Goal: Task Accomplishment & Management: Complete application form

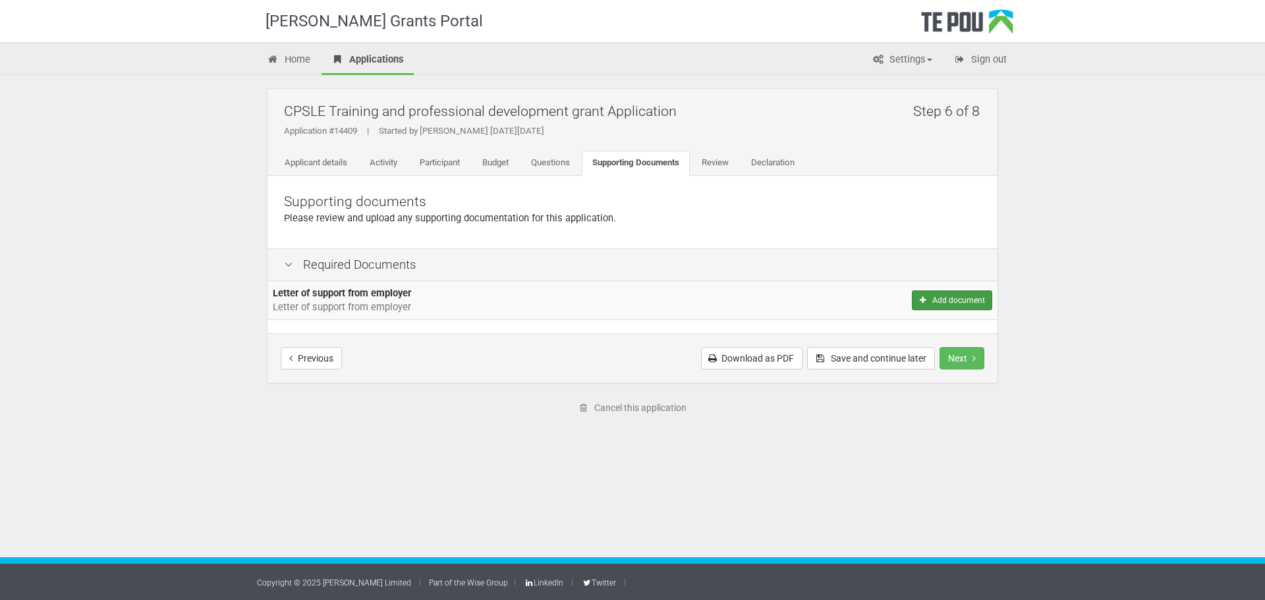
click at [948, 295] on button "Add document" at bounding box center [952, 301] width 80 height 20
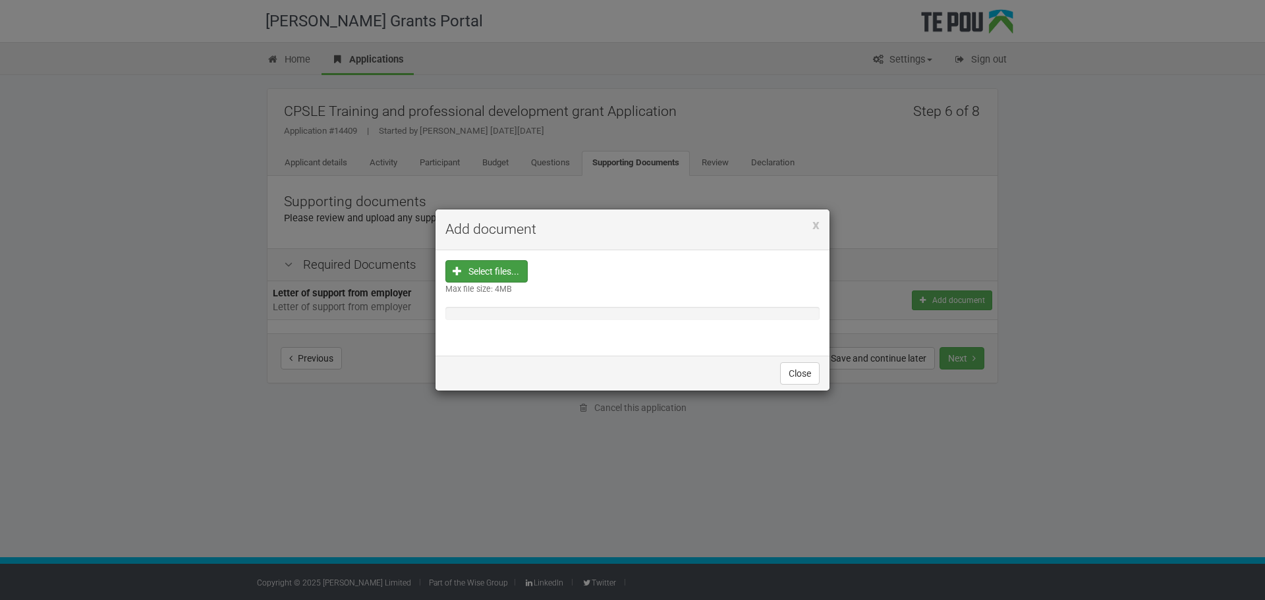
click at [476, 279] on input "file" at bounding box center [490, 355] width 73 height 188
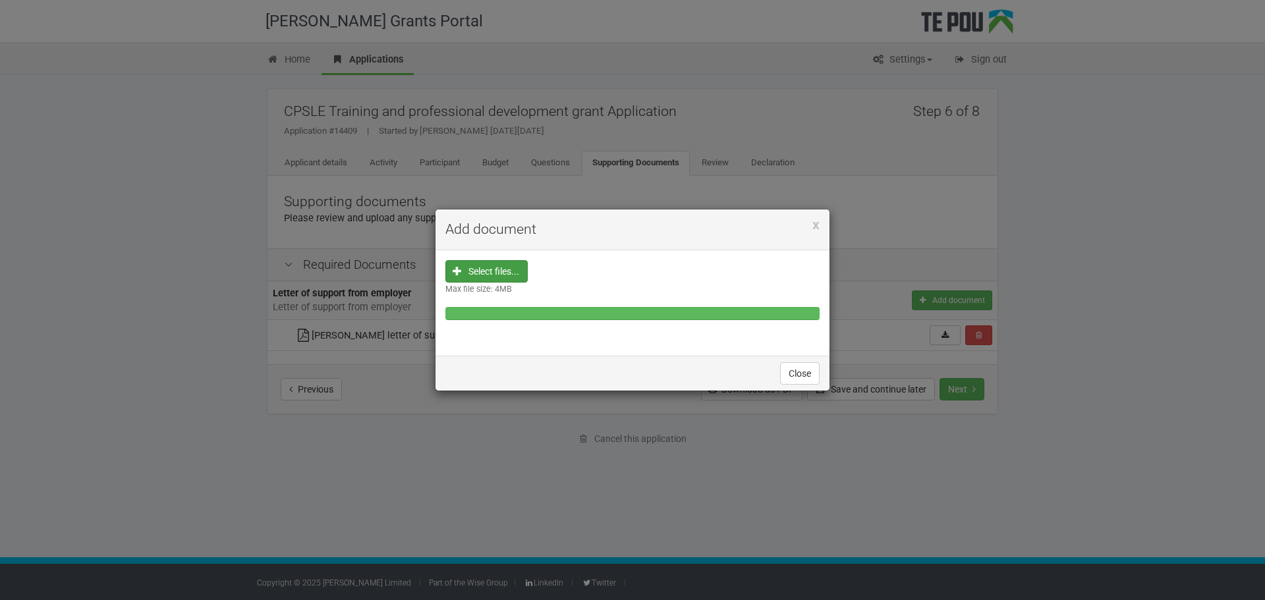
click at [715, 316] on div at bounding box center [632, 313] width 374 height 13
click at [794, 376] on button "Close" at bounding box center [800, 373] width 40 height 22
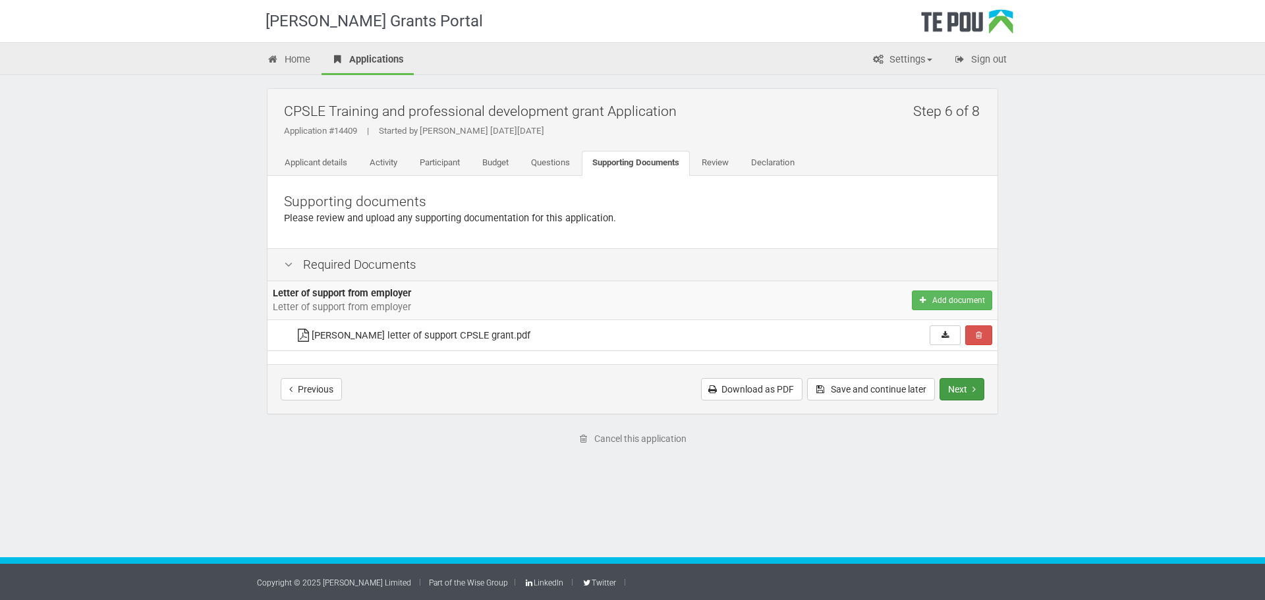
click at [963, 389] on button "Next" at bounding box center [962, 389] width 45 height 22
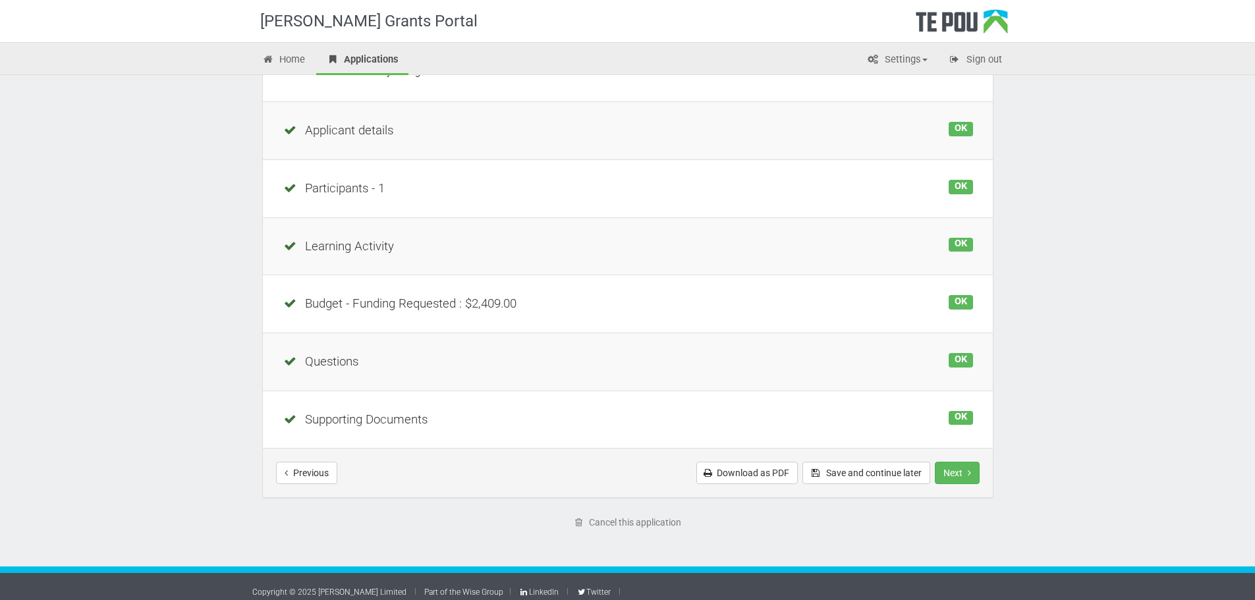
scroll to position [169, 0]
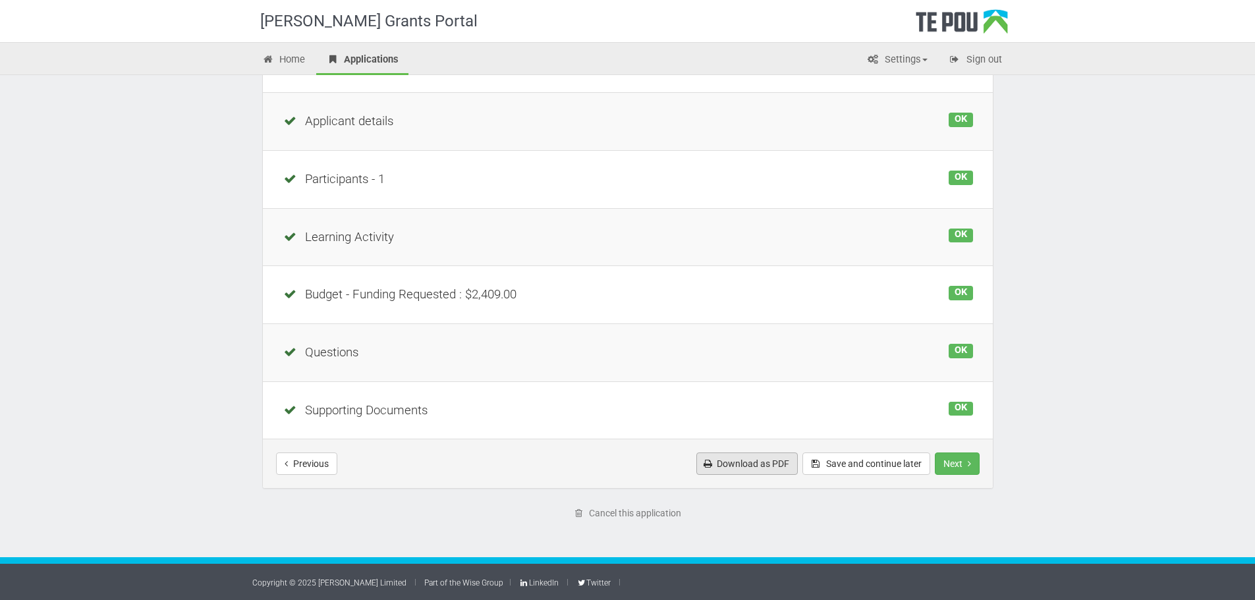
click at [752, 464] on link "Download as PDF" at bounding box center [747, 464] width 101 height 22
click at [1151, 445] on div "Te Pou Grants Portal Home Applications Settings Profile My account FAQs Sign ou…" at bounding box center [627, 216] width 1255 height 770
click at [972, 465] on button "Next" at bounding box center [957, 464] width 45 height 22
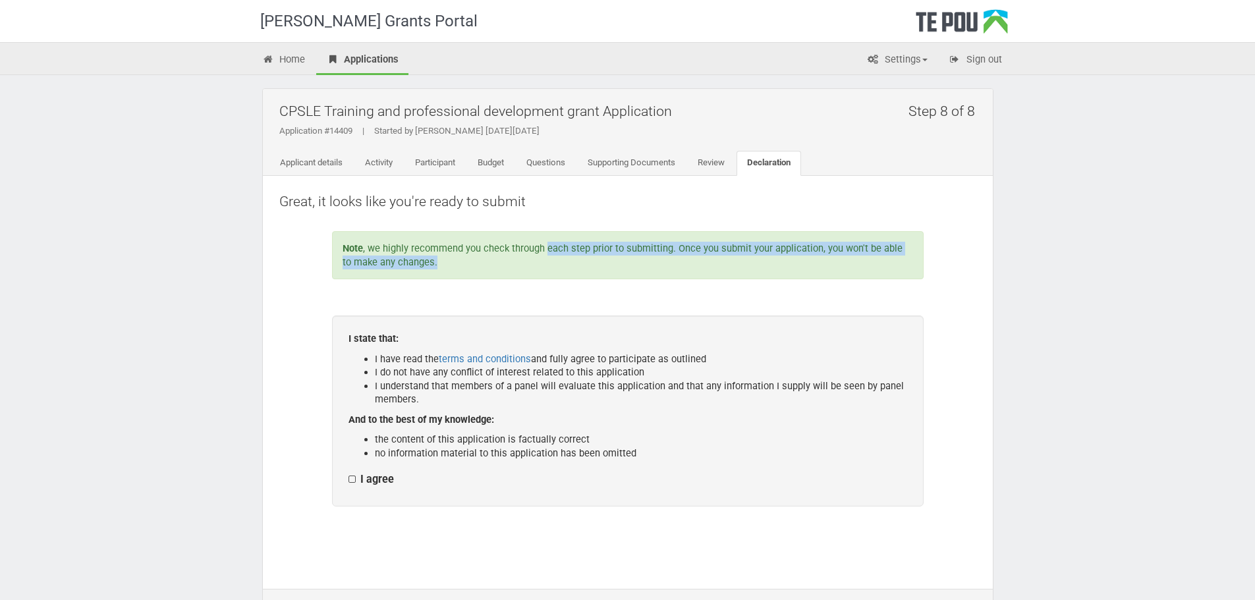
drag, startPoint x: 546, startPoint y: 248, endPoint x: 557, endPoint y: 267, distance: 21.8
click at [557, 265] on div "Note , we highly recommend you check through each step prior to submitting. Onc…" at bounding box center [628, 255] width 592 height 48
click at [557, 267] on div "Note , we highly recommend you check through each step prior to submitting. Onc…" at bounding box center [628, 255] width 592 height 48
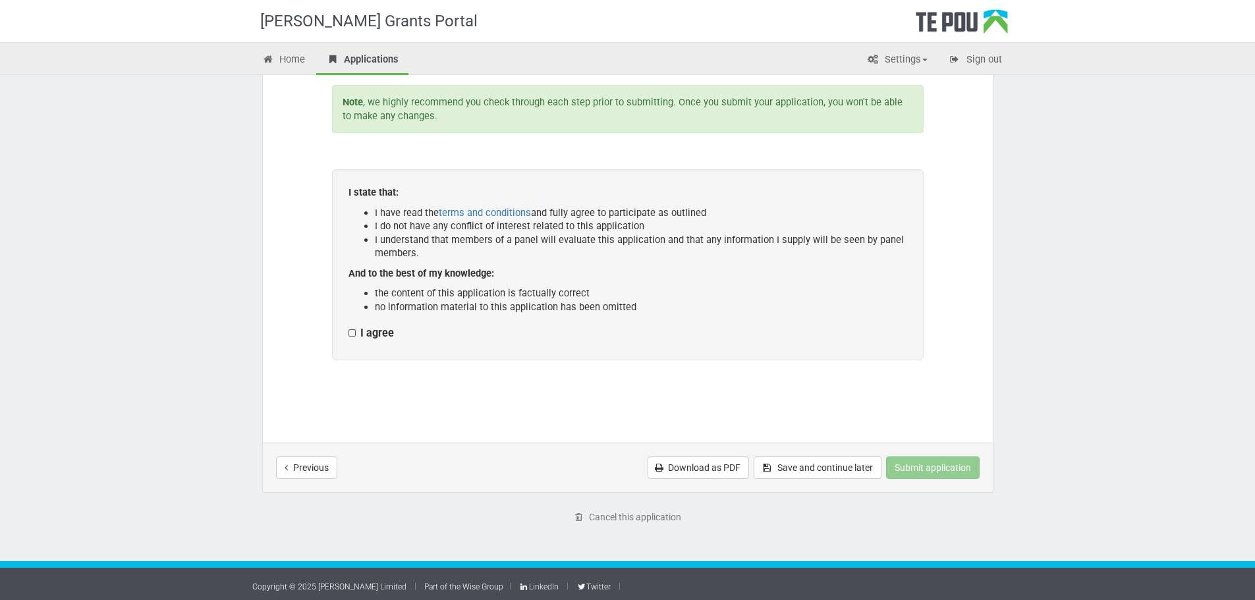
scroll to position [150, 0]
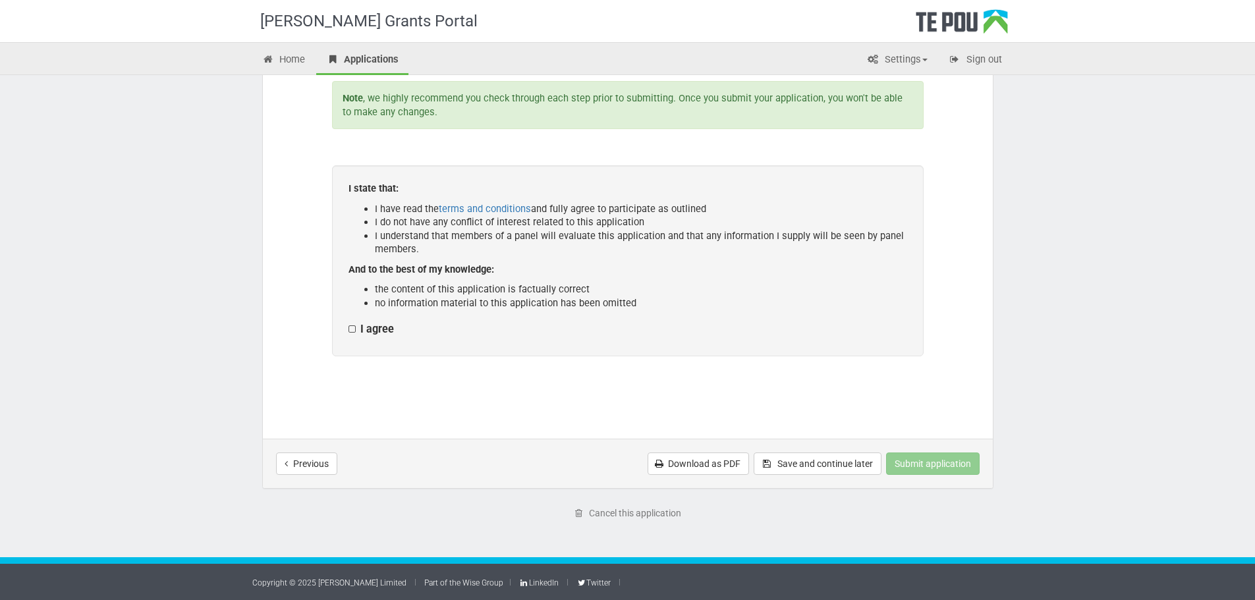
click at [376, 328] on label "I agree" at bounding box center [371, 330] width 45 height 14
click at [349, 323] on input "I agree" at bounding box center [348, 322] width 1 height 1
checkbox input "true"
click at [913, 468] on button "Submit application" at bounding box center [933, 464] width 94 height 22
